Goal: Task Accomplishment & Management: Manage account settings

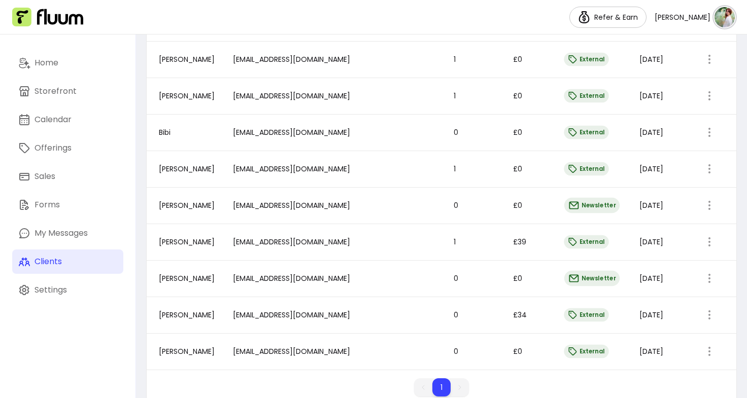
scroll to position [463, 0]
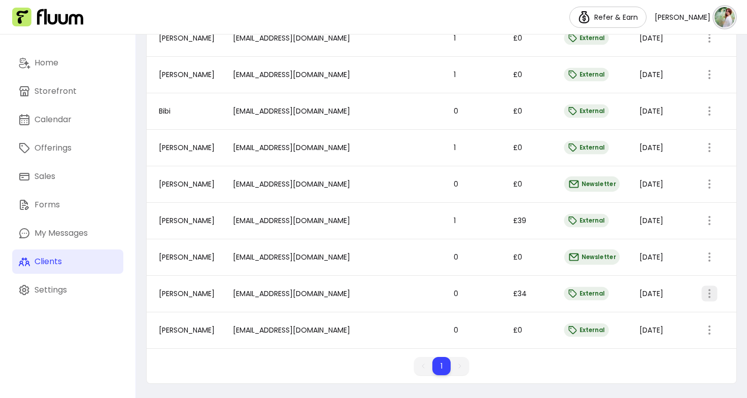
click at [703, 288] on icon "button" at bounding box center [709, 294] width 12 height 12
click at [667, 314] on span "Amend" at bounding box center [666, 316] width 74 height 10
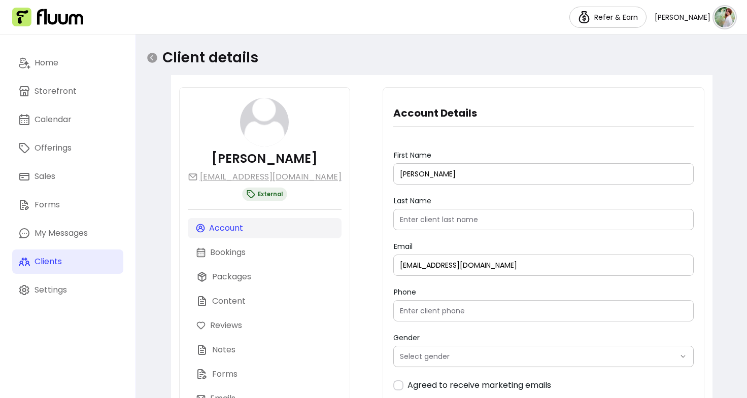
scroll to position [69, 0]
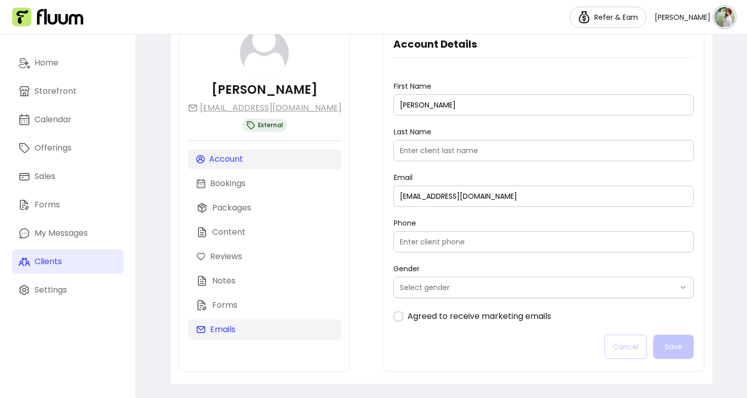
click at [222, 330] on p "Emails" at bounding box center [222, 330] width 25 height 12
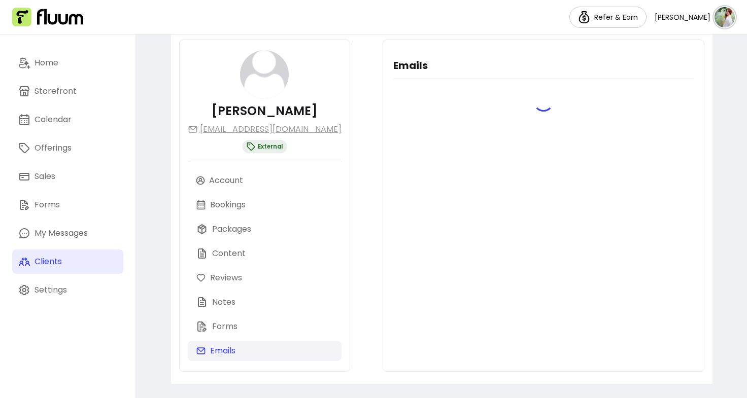
scroll to position [57, 0]
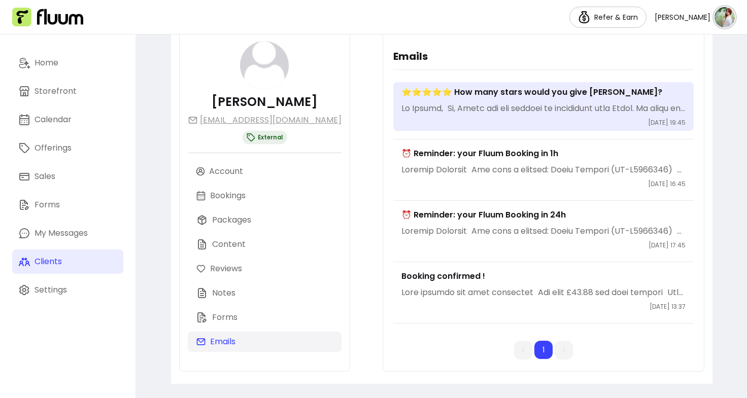
click at [489, 121] on div "⭐️⭐️⭐️⭐️⭐️ How many stars would you give [PERSON_NAME]? [DATE] 19:45" at bounding box center [543, 106] width 300 height 49
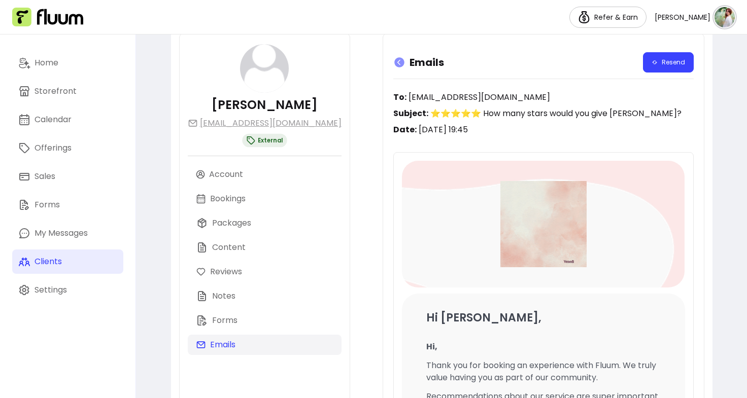
scroll to position [0, 0]
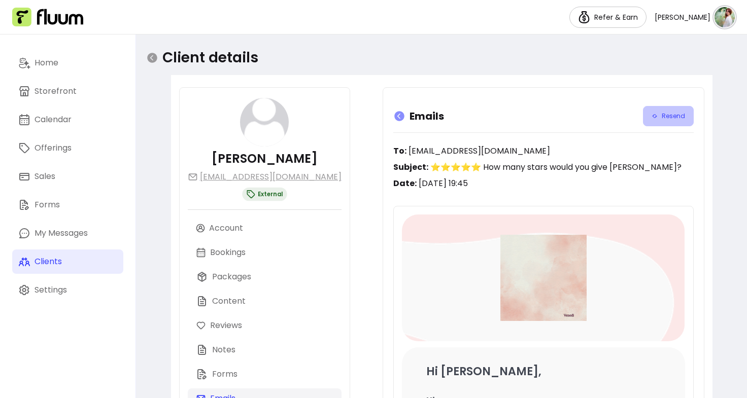
click at [643, 118] on button "Resend" at bounding box center [668, 116] width 51 height 20
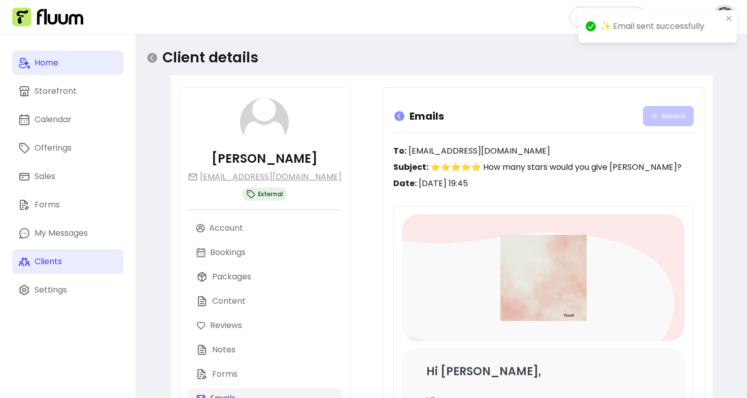
click at [64, 61] on link "Home" at bounding box center [67, 63] width 111 height 24
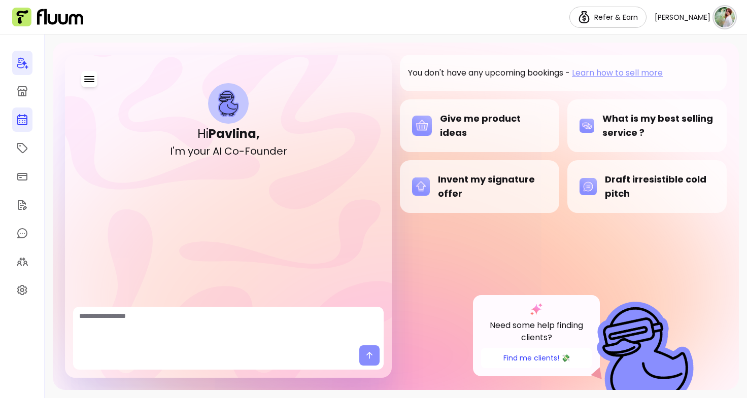
click at [22, 116] on icon at bounding box center [23, 79] width 172 height 145
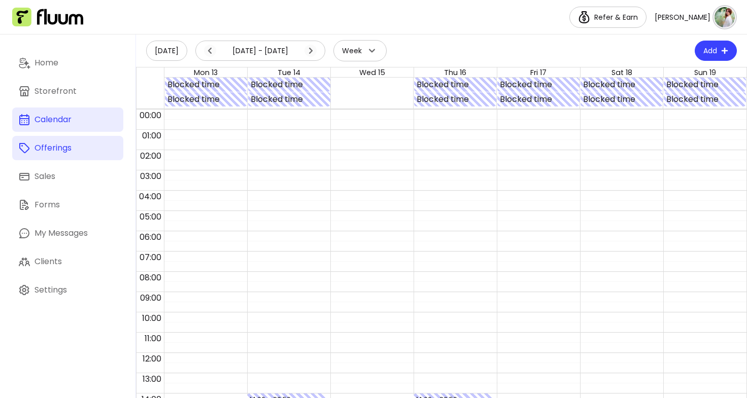
click at [65, 151] on div "Offerings" at bounding box center [52, 148] width 37 height 12
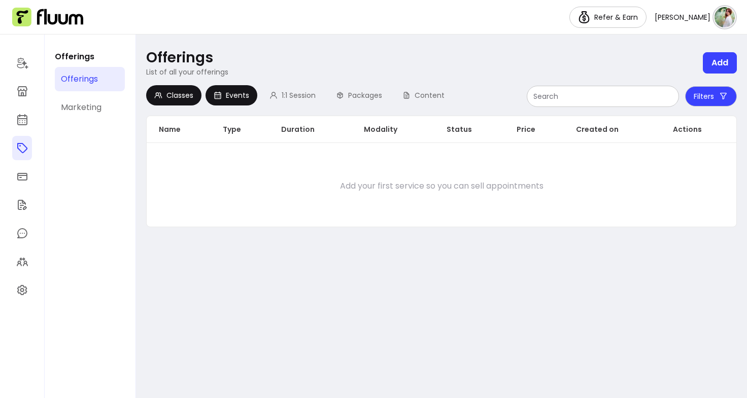
click at [238, 91] on span "Events" at bounding box center [237, 95] width 23 height 10
click at [286, 93] on span "1:1 Session" at bounding box center [299, 95] width 34 height 10
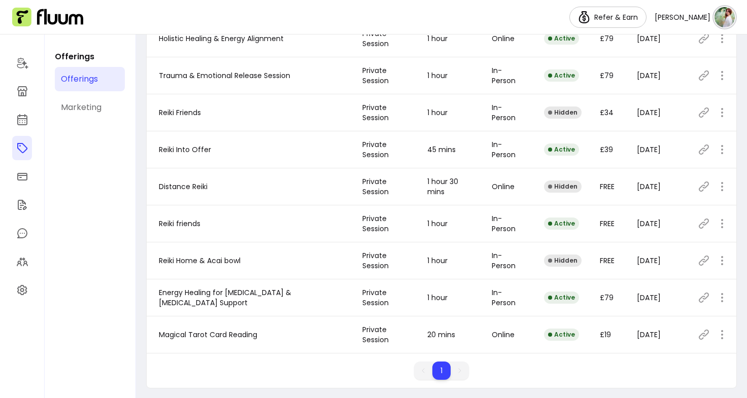
scroll to position [200, 0]
